Goal: Information Seeking & Learning: Learn about a topic

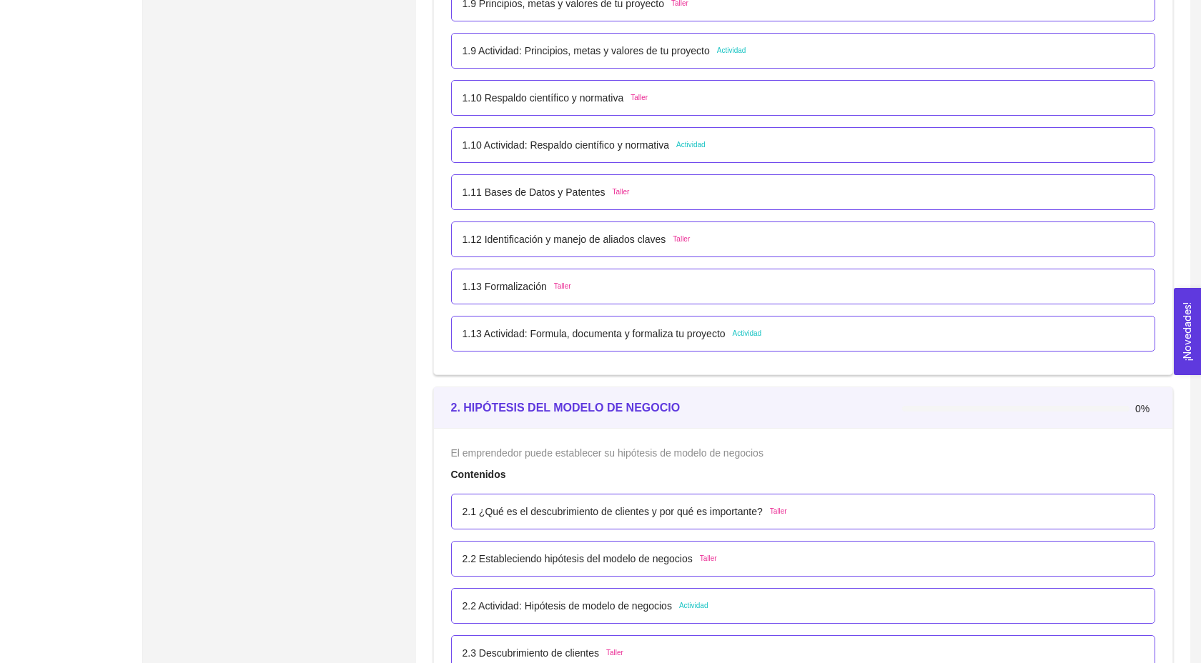
scroll to position [906, 0]
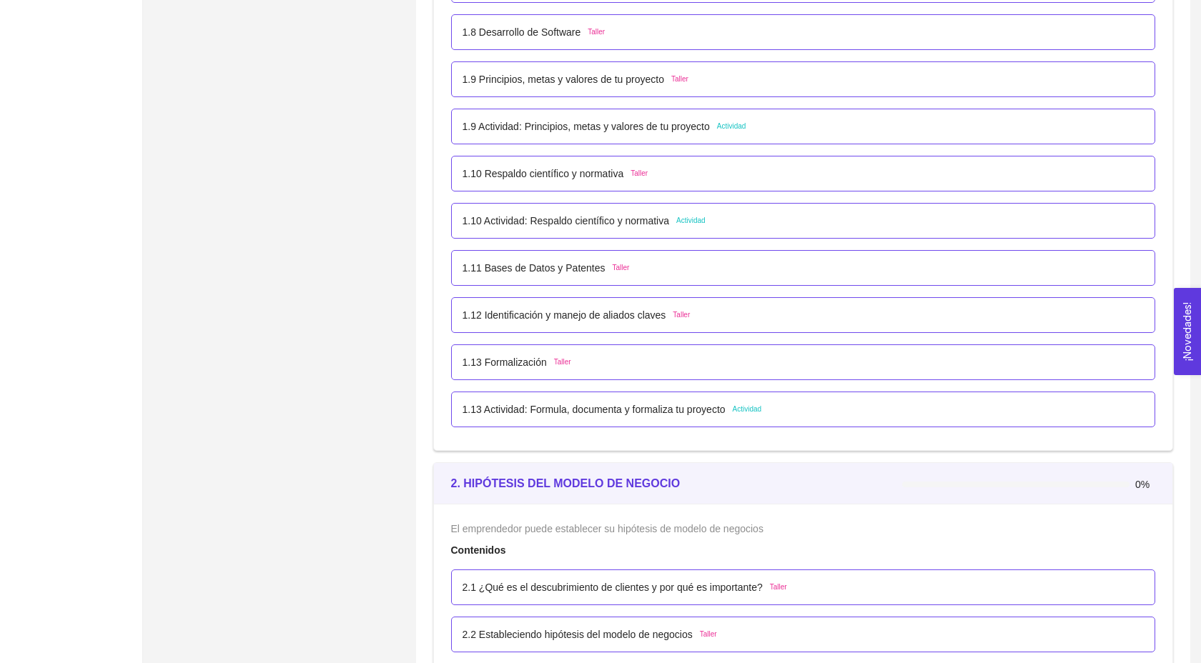
click at [585, 192] on div "1.10 Respaldo científico y normativa Taller" at bounding box center [803, 174] width 705 height 36
click at [566, 182] on p "1.10 Respaldo científico y normativa" at bounding box center [544, 174] width 162 height 16
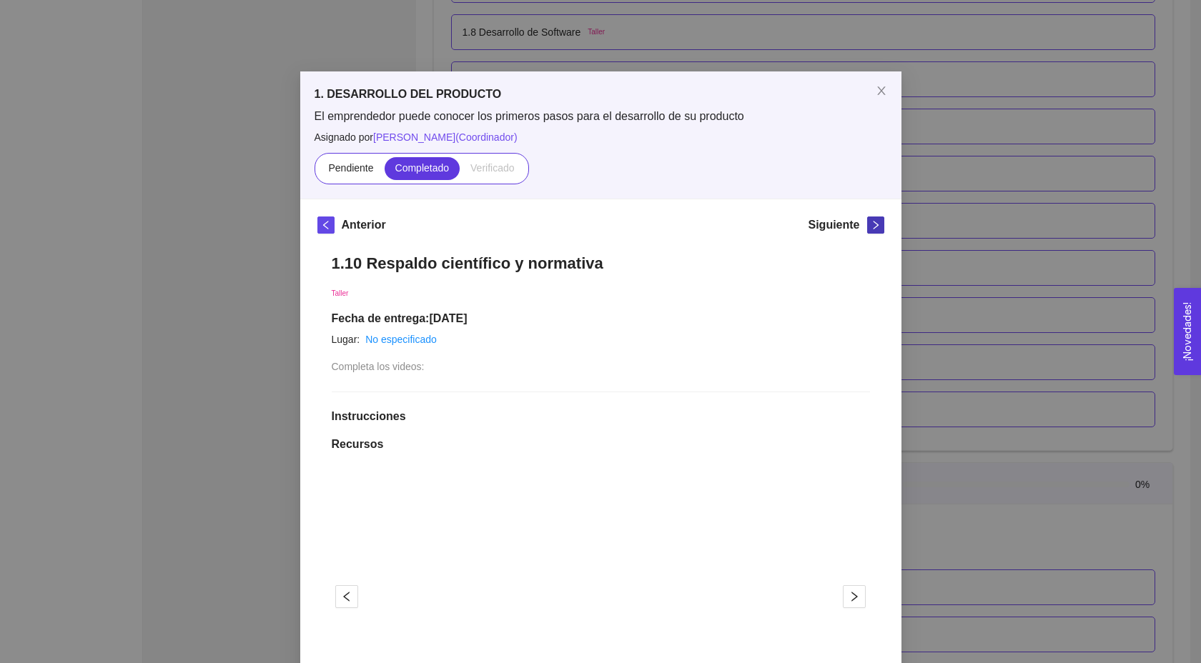
click at [877, 229] on icon "right" at bounding box center [876, 225] width 10 height 10
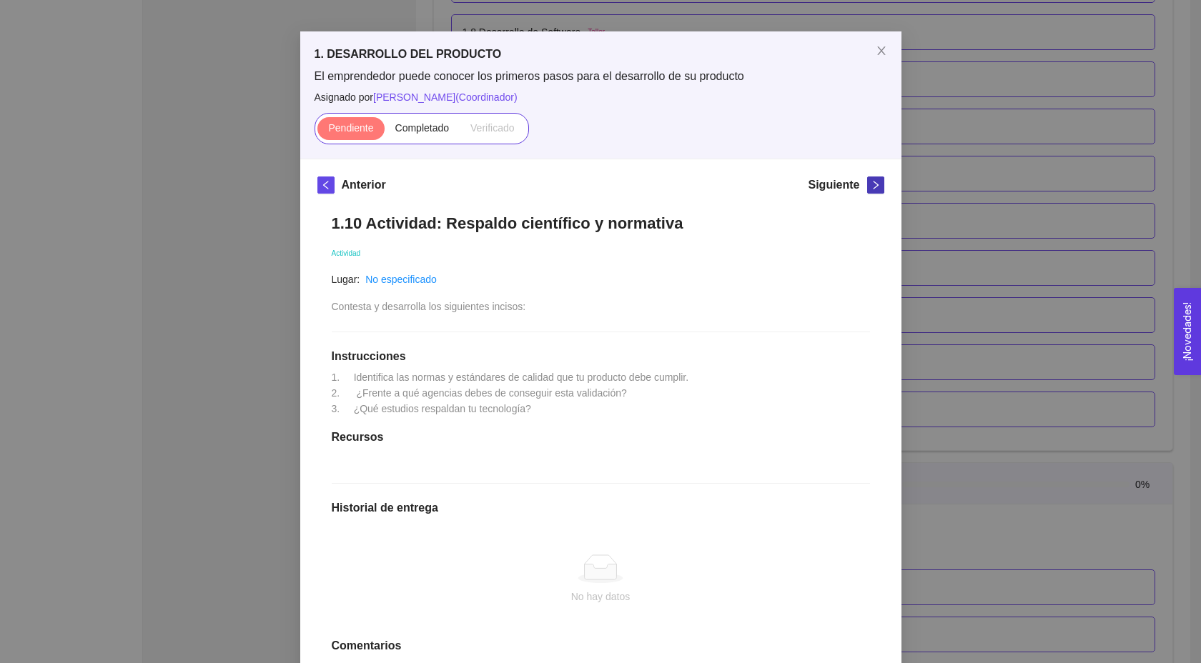
scroll to position [54, 0]
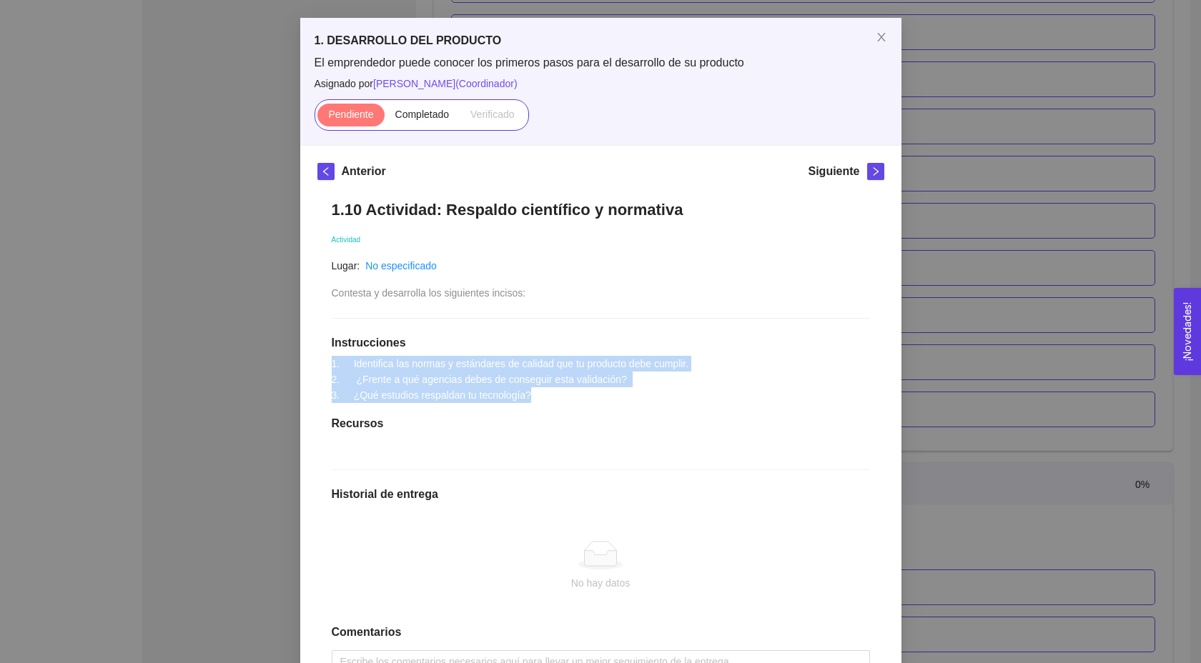
drag, startPoint x: 555, startPoint y: 393, endPoint x: 320, endPoint y: 359, distance: 237.7
click at [320, 360] on div "1.10 Actividad: Respaldo científico y normativa Actividad Lugar: No especificad…" at bounding box center [600, 461] width 567 height 551
copy span "1. Identifica las normas y estándares de calidad que tu producto debe cumplir. …"
click at [869, 172] on span "right" at bounding box center [876, 172] width 16 height 10
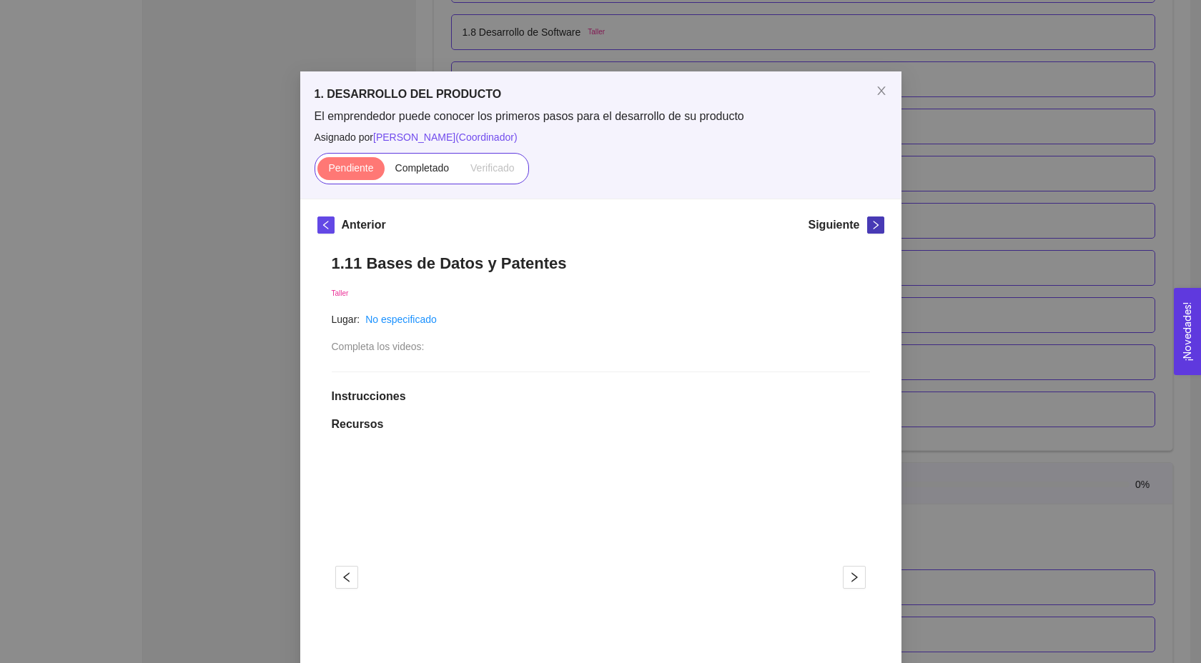
click at [871, 217] on button "button" at bounding box center [875, 225] width 17 height 17
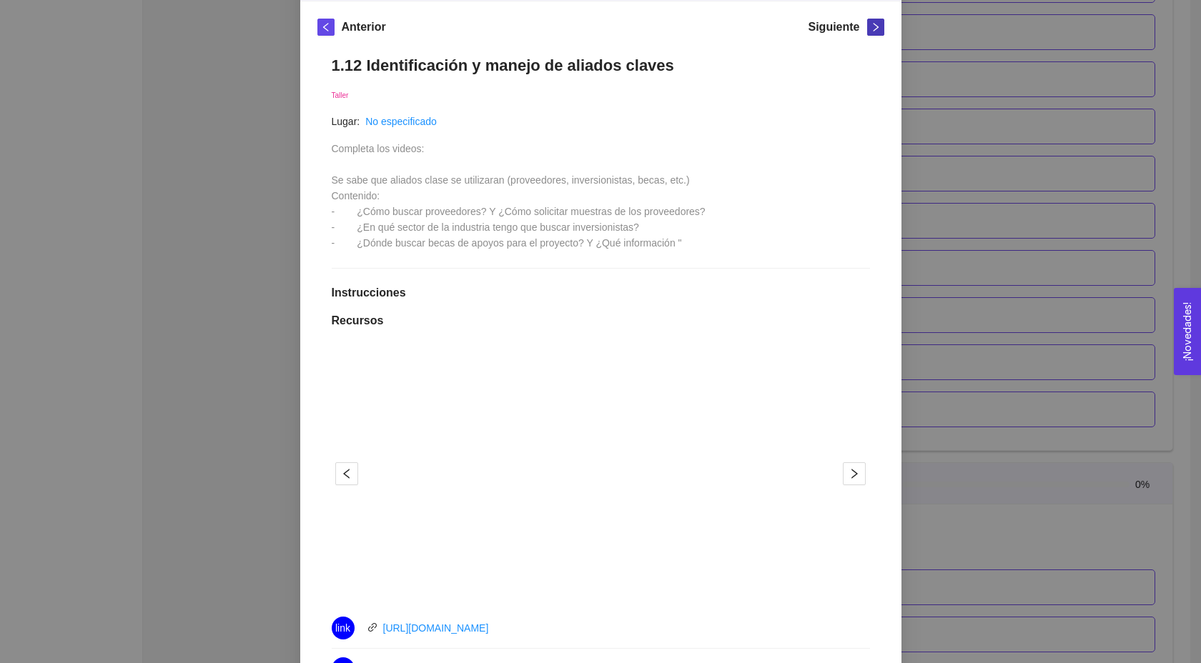
scroll to position [193, 0]
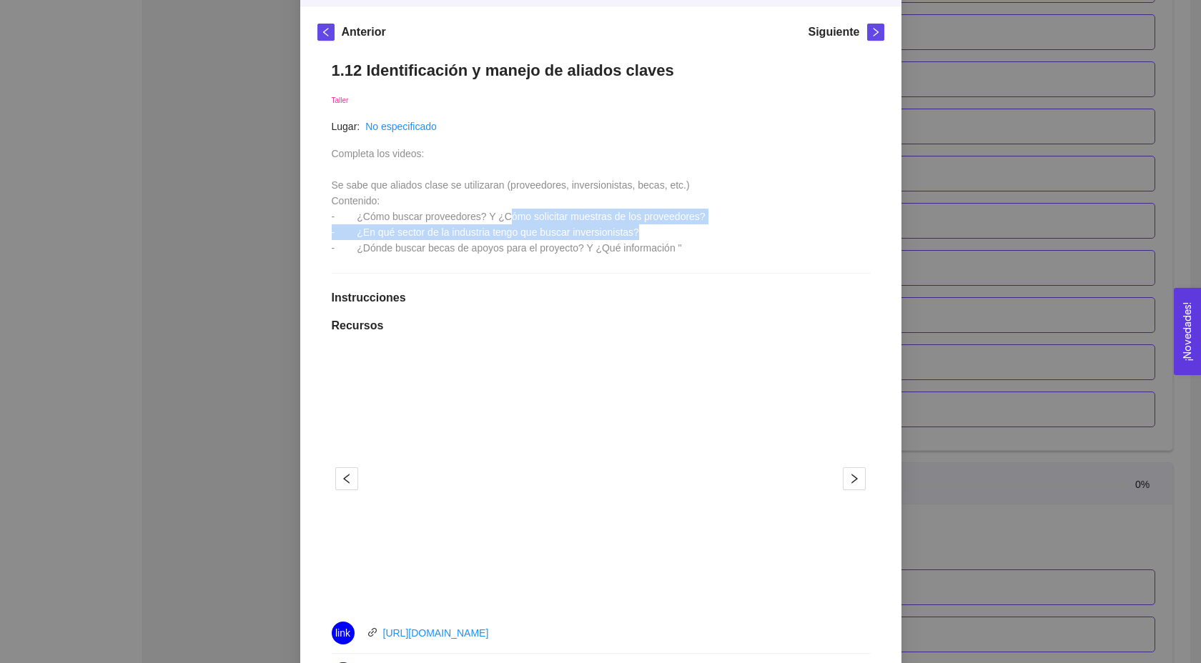
drag, startPoint x: 515, startPoint y: 217, endPoint x: 659, endPoint y: 235, distance: 145.6
click at [659, 235] on div "Completa los videos: Se sabe que aliados clase se utilizaran (proveedores, inve…" at bounding box center [519, 201] width 374 height 110
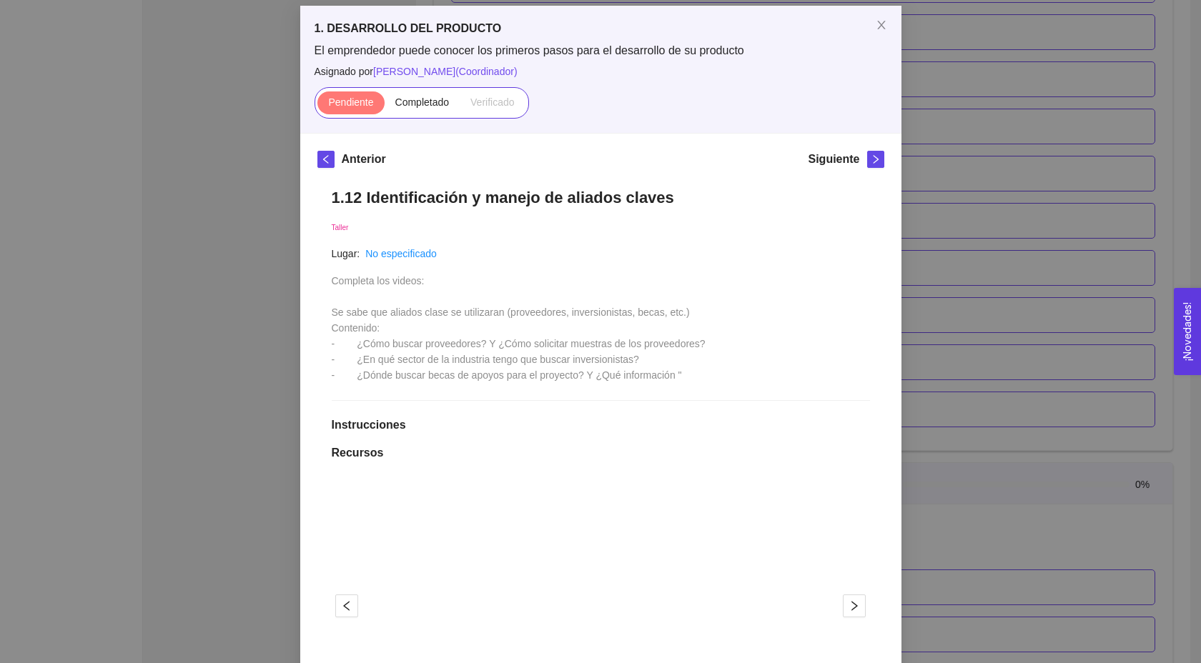
scroll to position [57, 0]
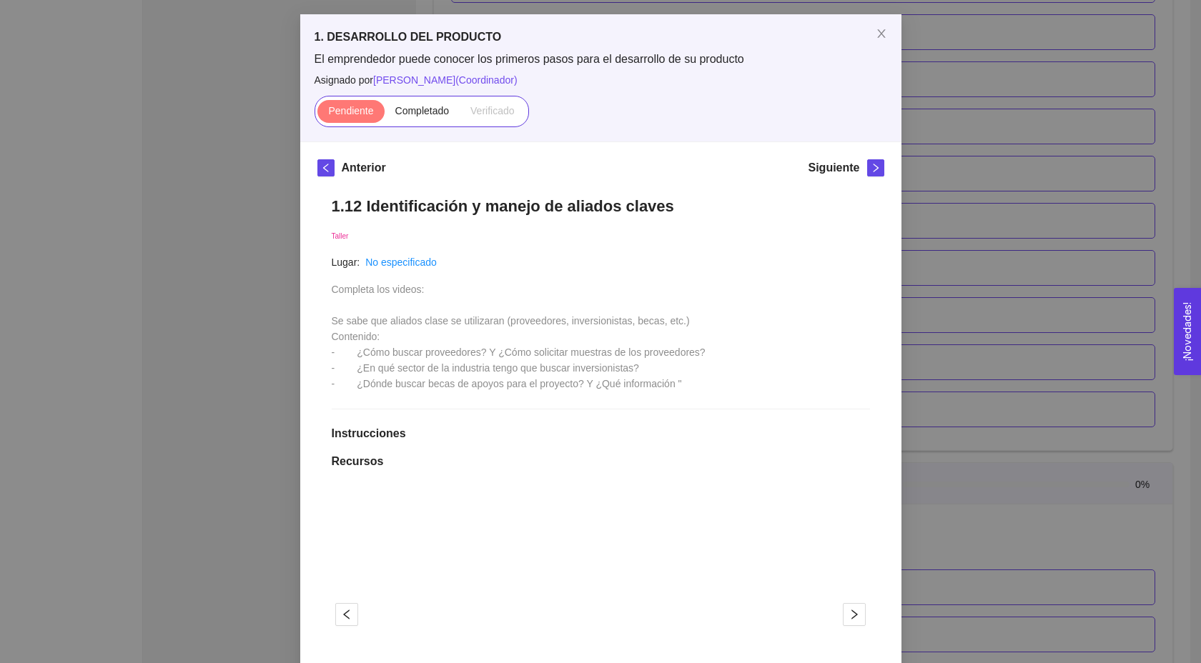
click at [1035, 140] on div "1. DESARROLLO DEL PRODUCTO El emprendedor puede conocer los primeros pasos para…" at bounding box center [600, 331] width 1201 height 663
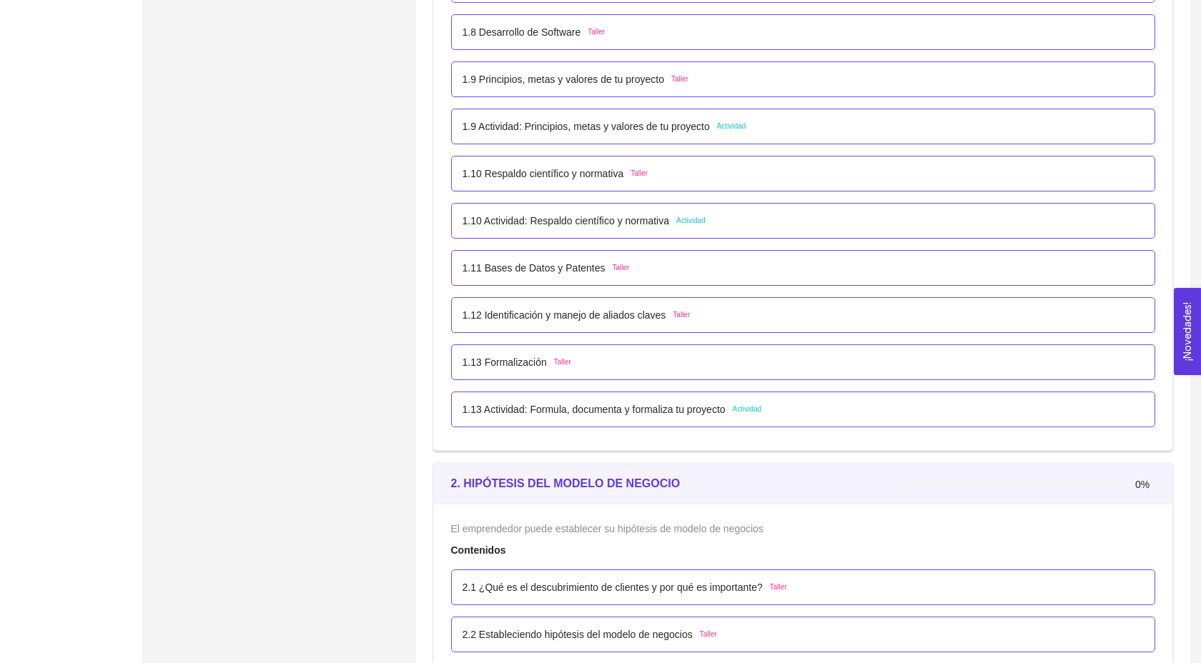
click at [582, 276] on p "1.11 Bases de Datos y Patentes" at bounding box center [534, 268] width 143 height 16
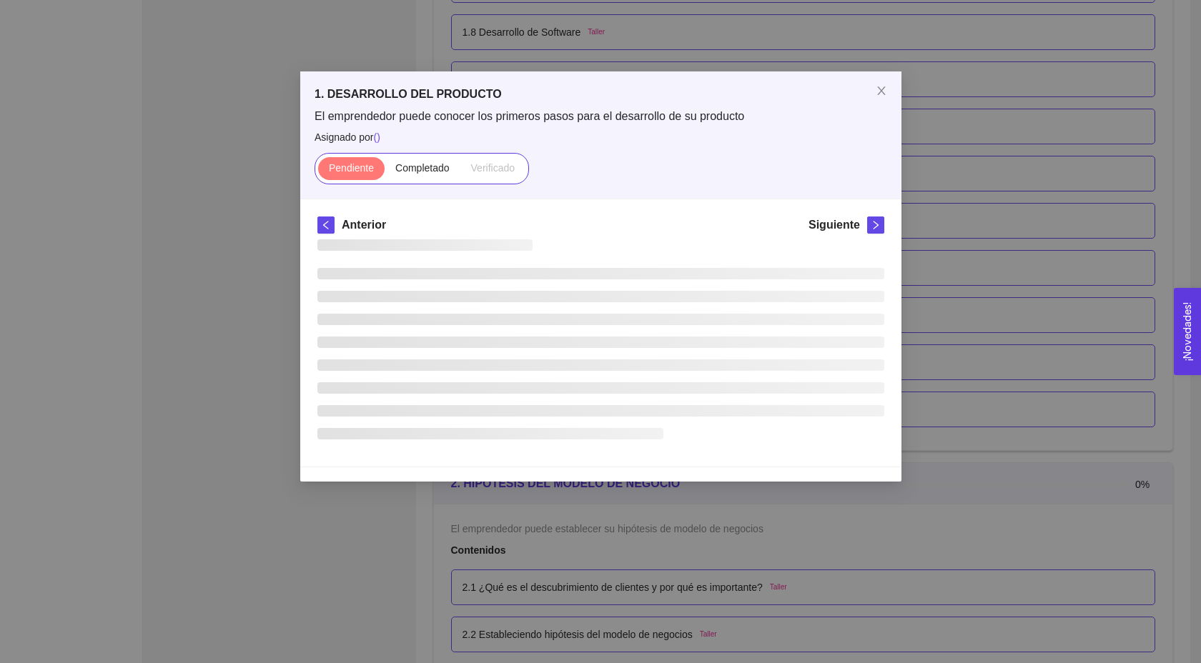
scroll to position [0, 0]
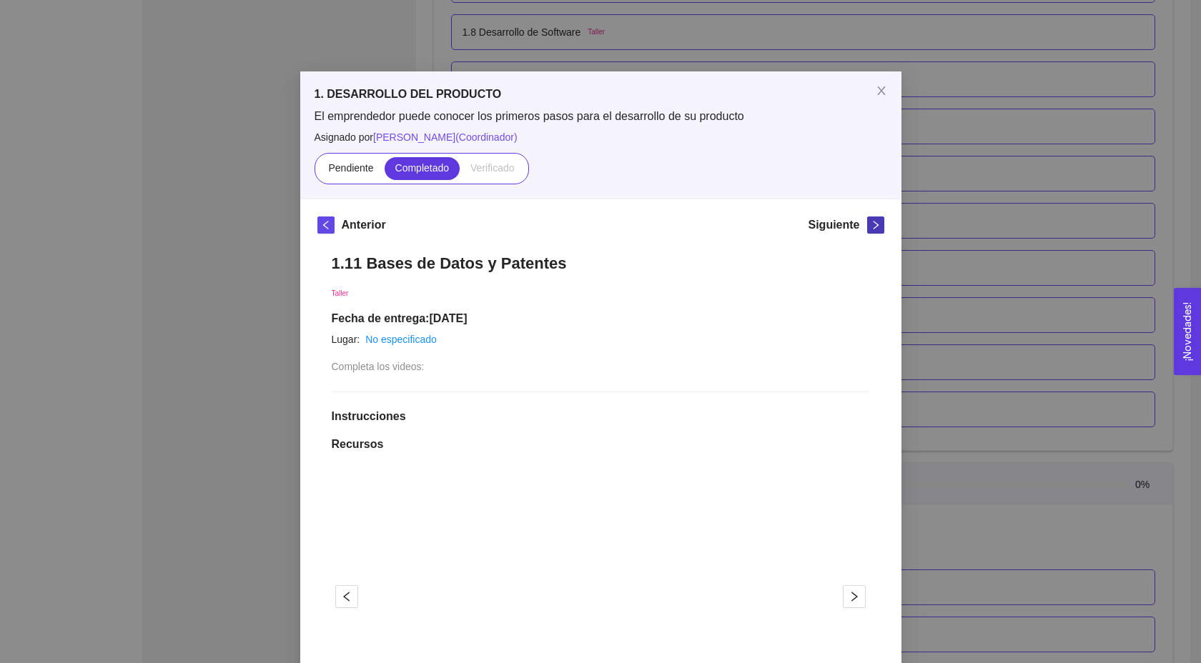
click at [869, 228] on span "right" at bounding box center [876, 225] width 16 height 10
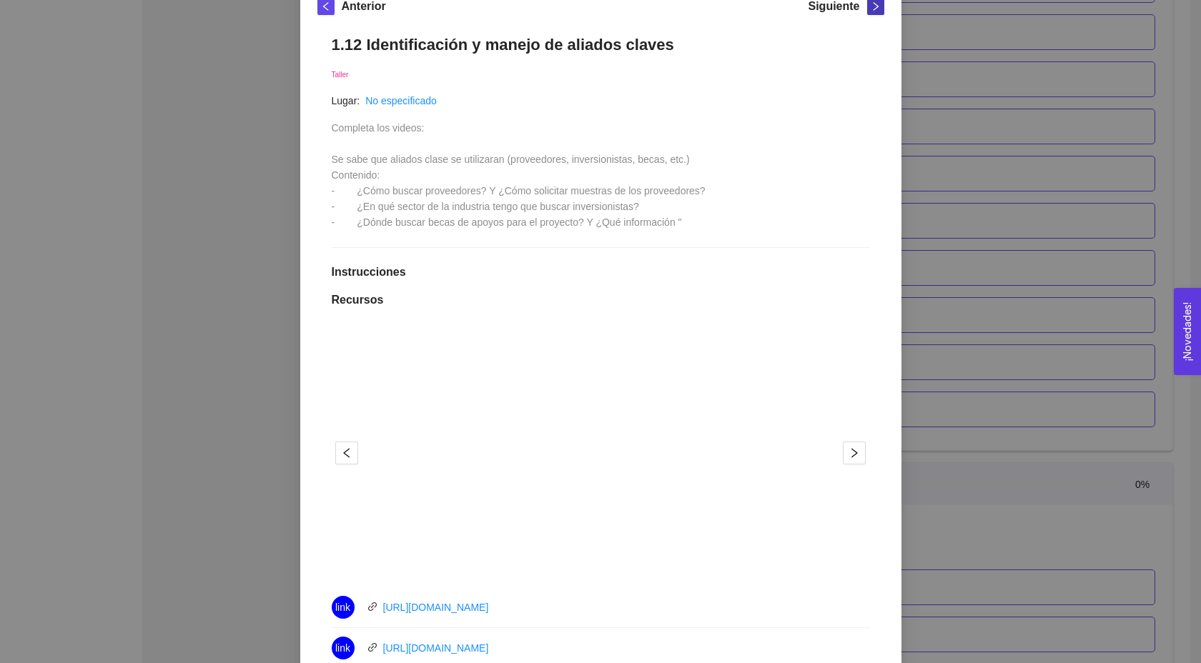
scroll to position [217, 0]
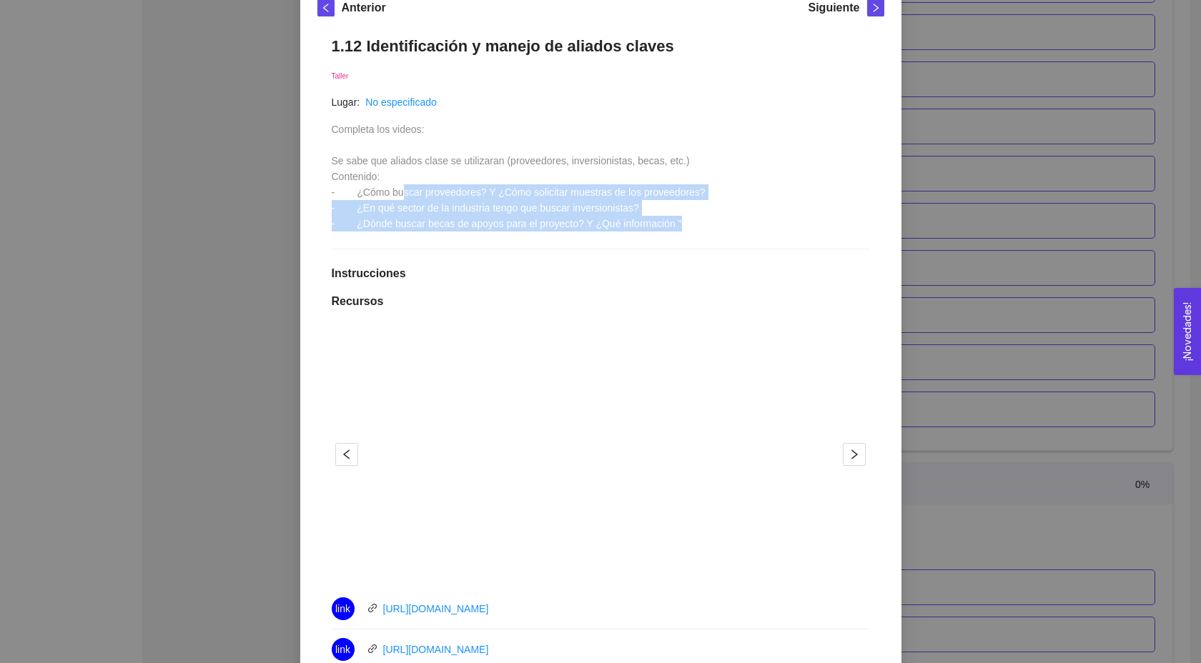
drag, startPoint x: 428, startPoint y: 191, endPoint x: 714, endPoint y: 213, distance: 287.5
click at [714, 213] on div "1.12 Identificación y manejo de aliados claves Taller Lugar: No especificado Co…" at bounding box center [600, 449] width 567 height 854
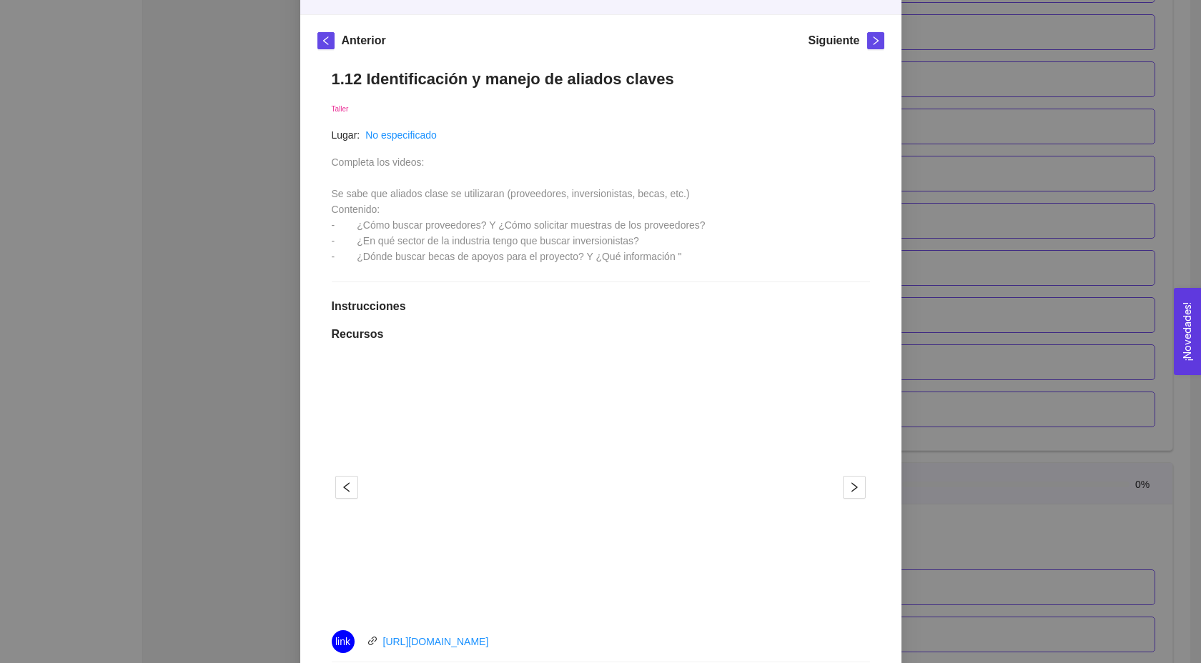
scroll to position [165, 0]
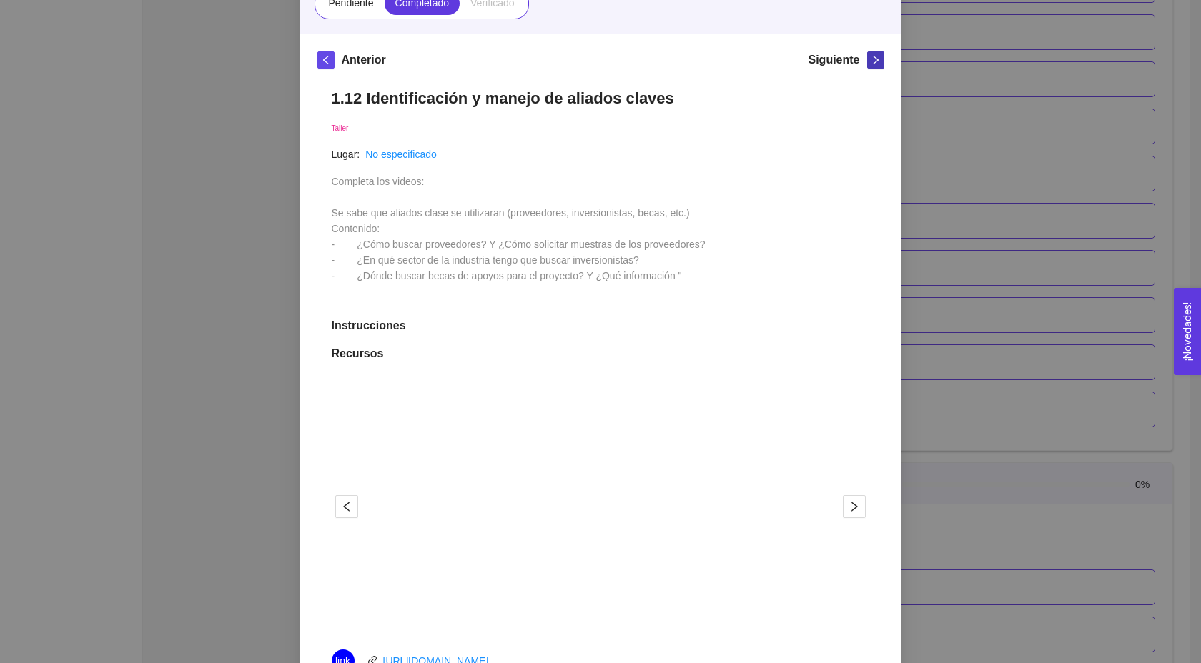
click at [871, 63] on icon "right" at bounding box center [876, 60] width 10 height 10
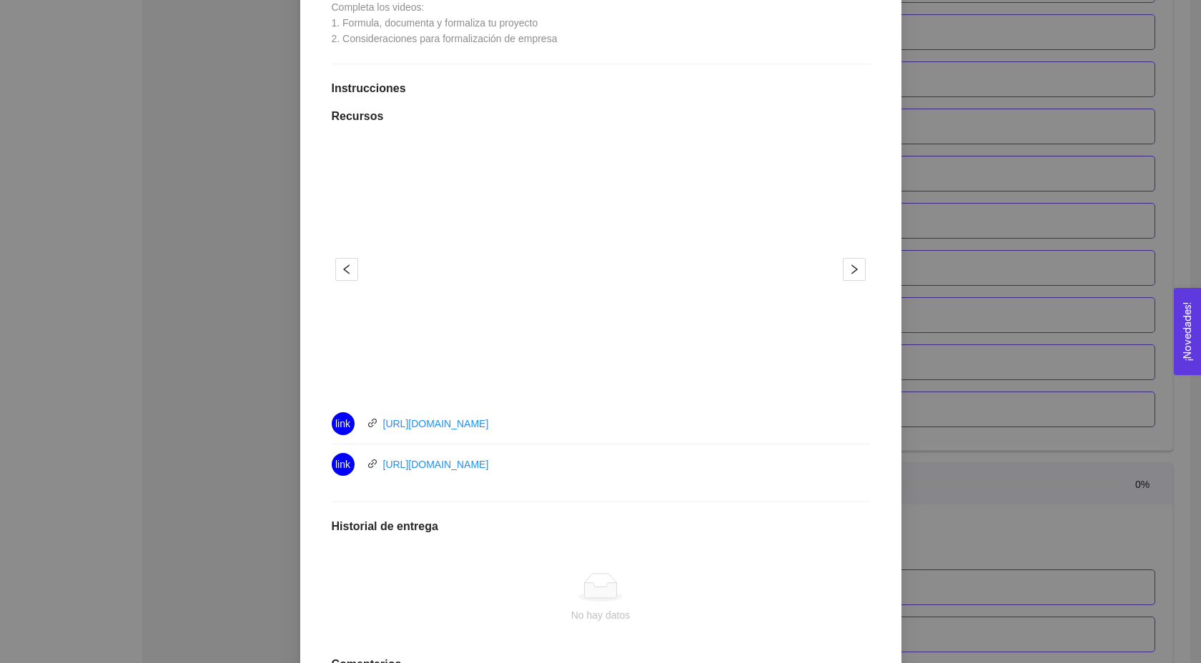
scroll to position [125, 0]
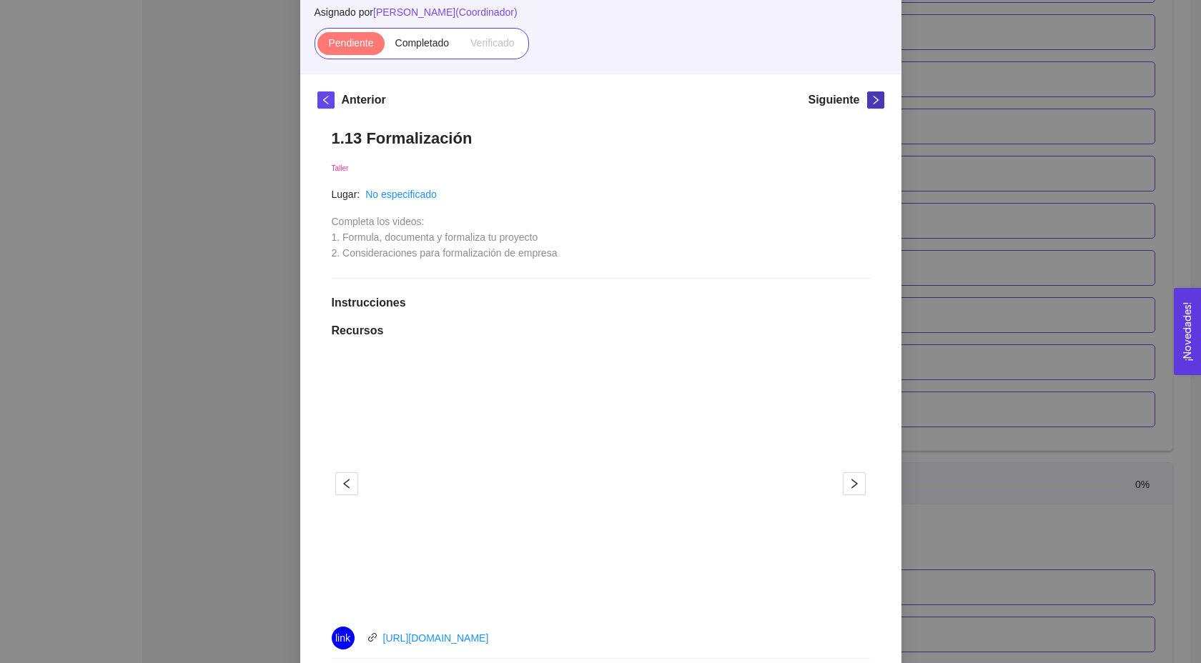
click at [874, 94] on button "button" at bounding box center [875, 100] width 17 height 17
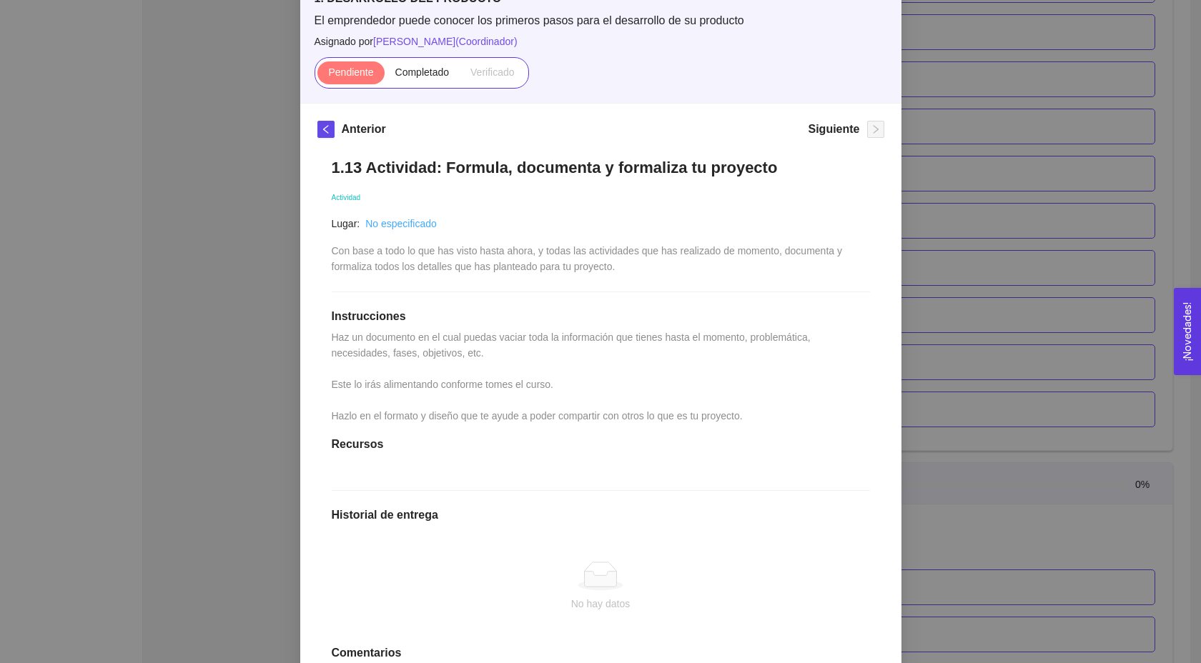
scroll to position [112, 0]
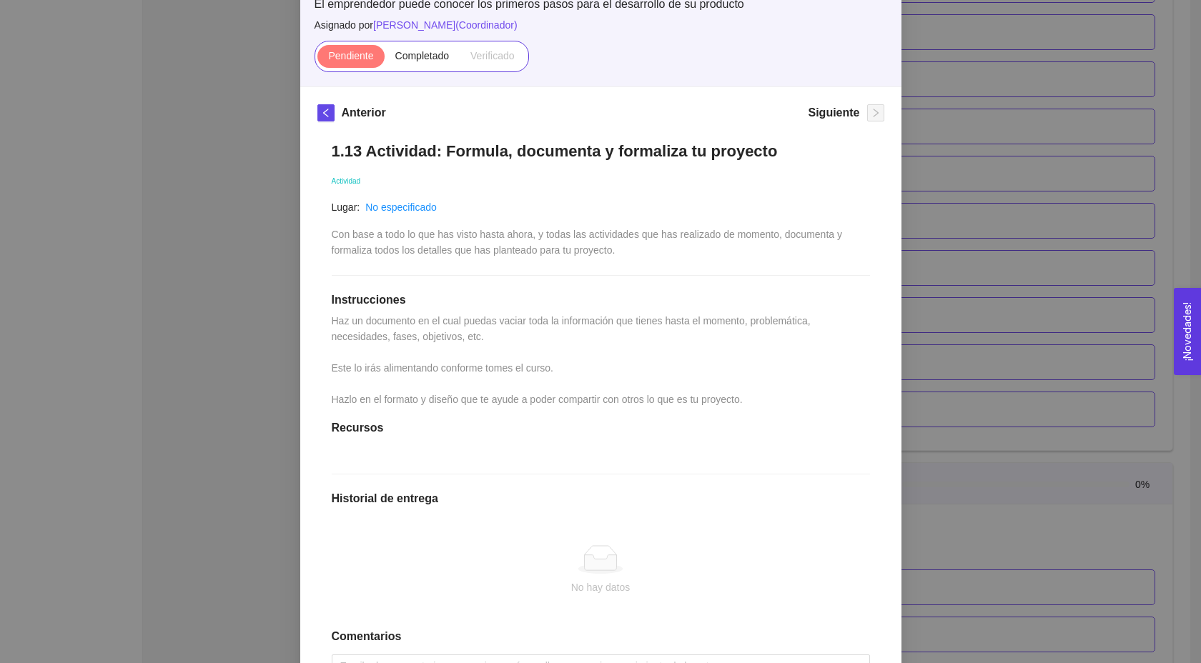
click at [325, 94] on div "Anterior Siguiente 1.13 Actividad: Formula, documenta y formaliza tu proyecto A…" at bounding box center [600, 422] width 601 height 671
click at [330, 117] on span "left" at bounding box center [326, 113] width 16 height 10
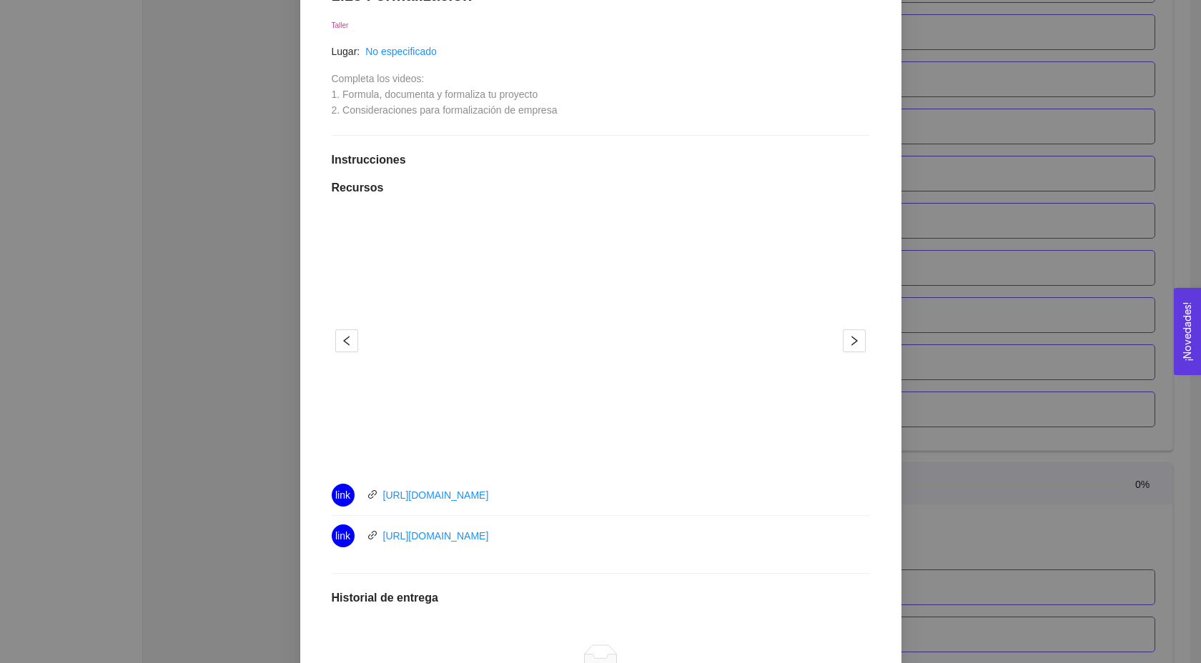
scroll to position [360, 0]
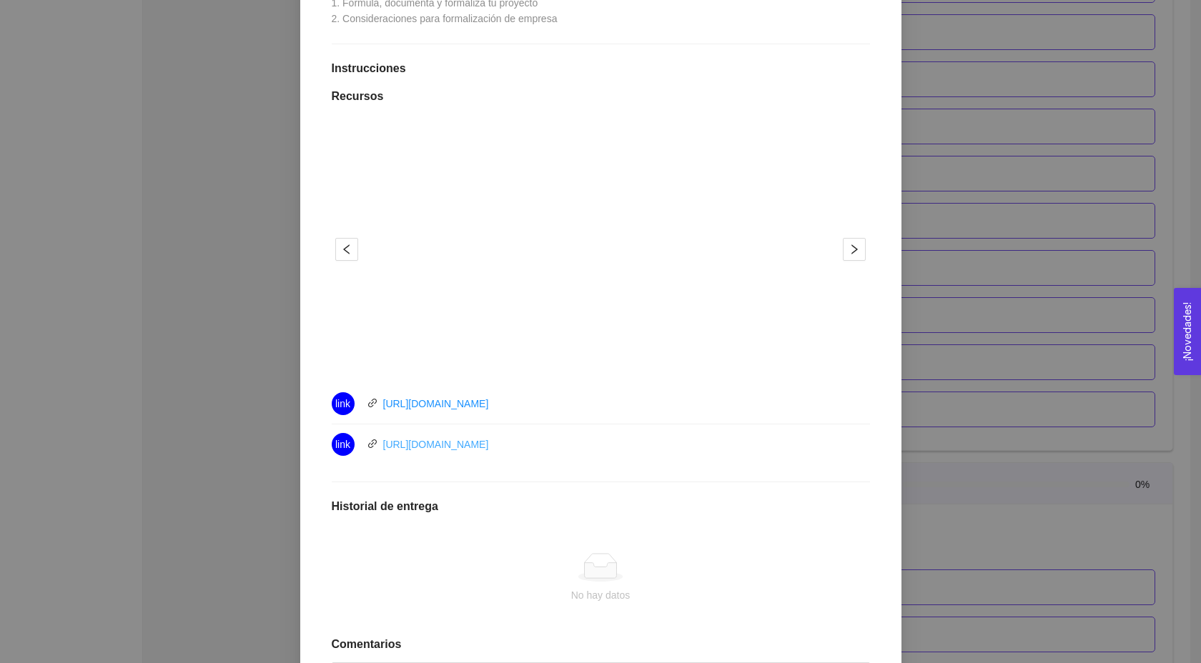
click at [480, 443] on link "[URL][DOMAIN_NAME]" at bounding box center [436, 444] width 106 height 11
